Goal: Navigation & Orientation: Find specific page/section

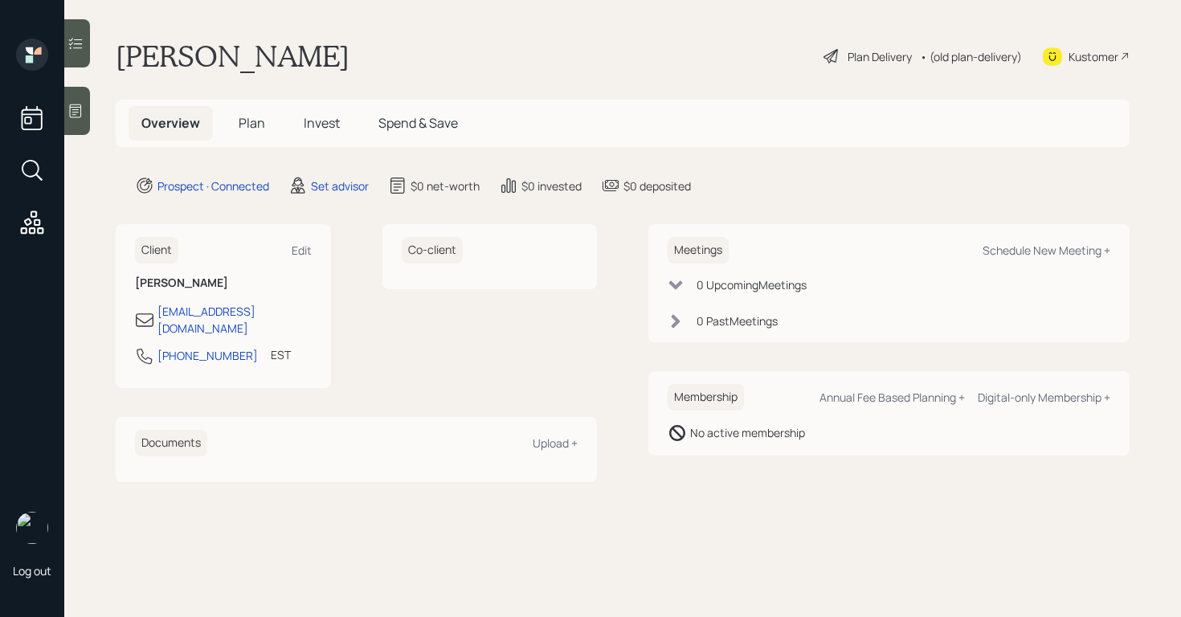
click at [71, 112] on icon at bounding box center [75, 111] width 16 height 16
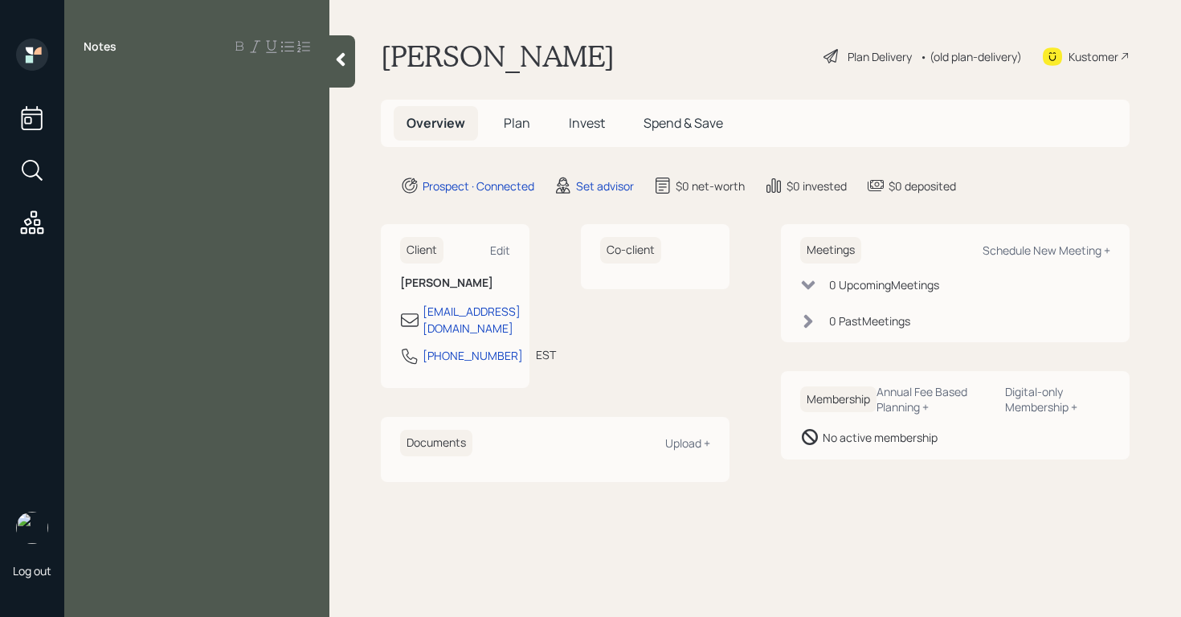
click at [342, 53] on icon at bounding box center [341, 60] width 9 height 14
